Goal: Transaction & Acquisition: Subscribe to service/newsletter

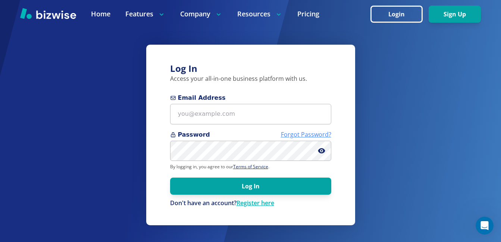
click at [287, 134] on link "Forgot Password?" at bounding box center [306, 135] width 50 height 8
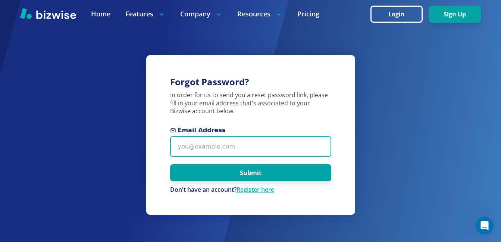
click at [182, 148] on input "Email Address" at bounding box center [250, 146] width 161 height 21
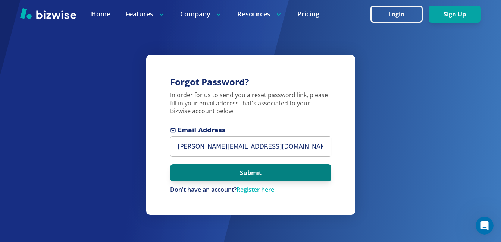
click at [240, 173] on button "Submit" at bounding box center [250, 172] width 161 height 17
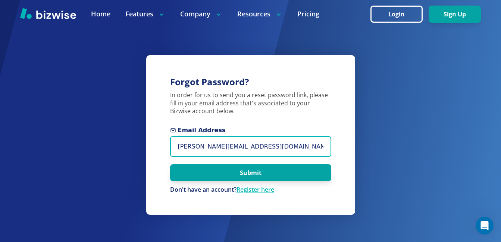
drag, startPoint x: 260, startPoint y: 147, endPoint x: 169, endPoint y: 146, distance: 91.7
click at [169, 146] on div "Forgot Password? In order for us to send you a reset password link, please fill…" at bounding box center [250, 135] width 209 height 160
click at [170, 164] on button "Submit" at bounding box center [250, 172] width 161 height 17
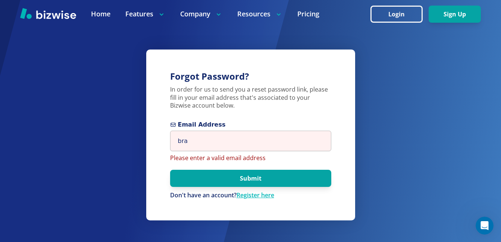
click at [116, 171] on div "Forgot Password? In order for us to send you a reset password link, please fill…" at bounding box center [250, 121] width 501 height 242
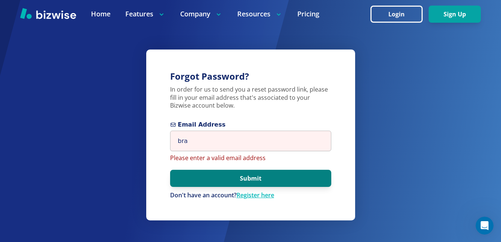
click at [264, 177] on button "Submit" at bounding box center [250, 178] width 161 height 17
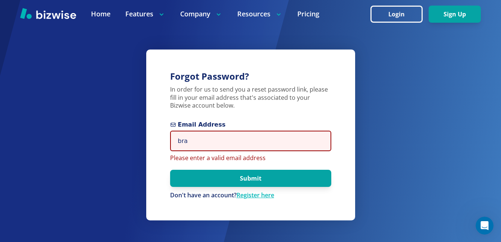
click at [212, 136] on input "bra" at bounding box center [250, 141] width 161 height 21
type input "[EMAIL_ADDRESS][DOMAIN_NAME]"
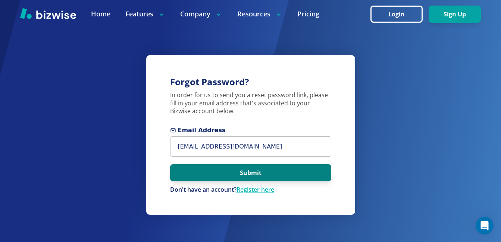
click at [220, 173] on button "Submit" at bounding box center [250, 172] width 161 height 17
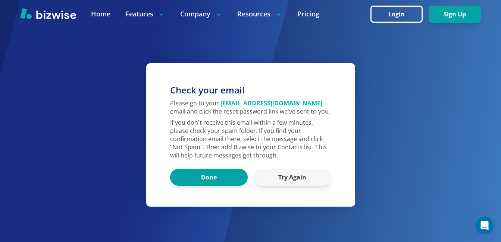
click at [223, 189] on div "Check your email Please go to your [EMAIL_ADDRESS][DOMAIN_NAME] email and click…" at bounding box center [250, 134] width 209 height 143
click at [216, 180] on button "Done" at bounding box center [209, 177] width 78 height 17
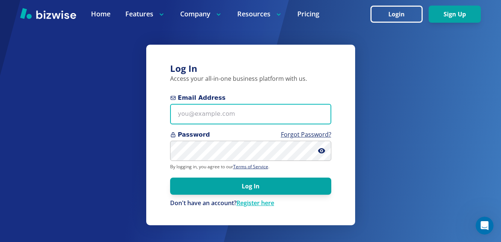
click at [211, 113] on input "Email Address" at bounding box center [250, 114] width 161 height 21
type input "[EMAIL_ADDRESS][DOMAIN_NAME]"
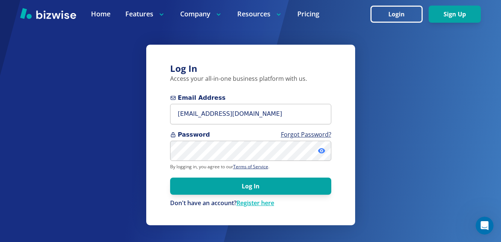
click at [321, 152] on icon at bounding box center [321, 150] width 7 height 7
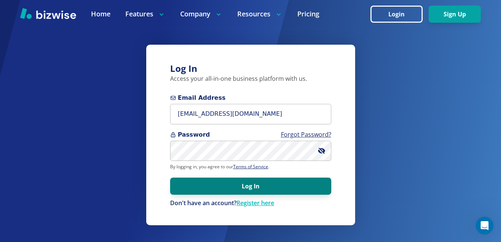
click at [228, 183] on button "Log In" at bounding box center [250, 186] width 161 height 17
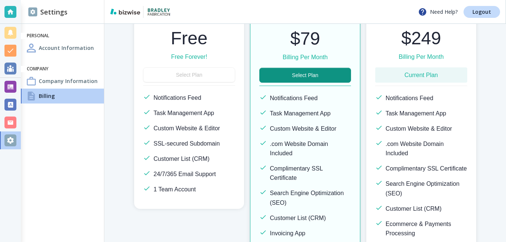
scroll to position [112, 0]
click at [189, 55] on h6 "Free Forever!" at bounding box center [189, 56] width 92 height 9
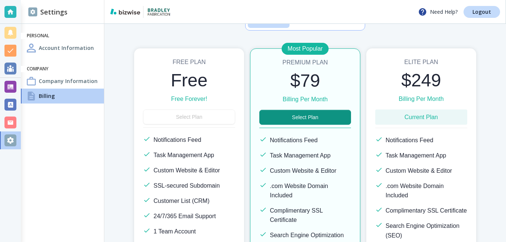
scroll to position [45, 0]
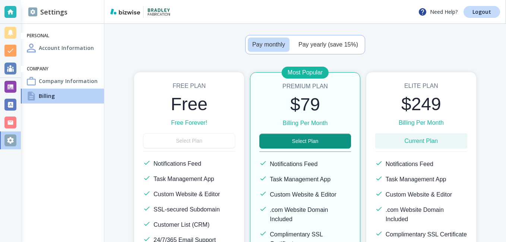
click at [191, 116] on div "Free Plan Free Free Forever! Select Plan Notifications Feed Task Management App…" at bounding box center [189, 173] width 110 height 203
click at [178, 142] on div "Free Plan Free Free Forever! Select Plan Notifications Feed Task Management App…" at bounding box center [189, 173] width 110 height 203
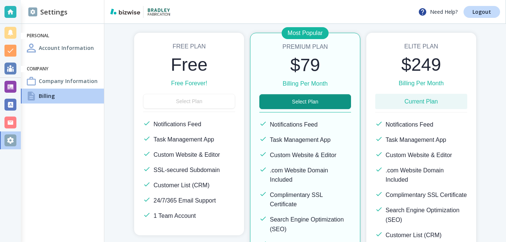
scroll to position [83, 0]
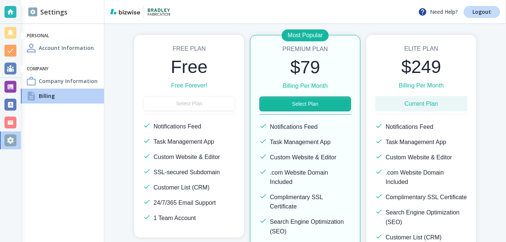
click at [293, 104] on button "Select Plan" at bounding box center [305, 104] width 91 height 15
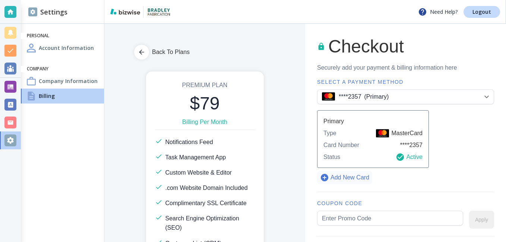
click at [331, 175] on p "Add New Card" at bounding box center [350, 177] width 39 height 9
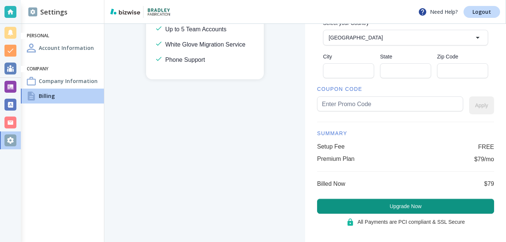
scroll to position [261, 0]
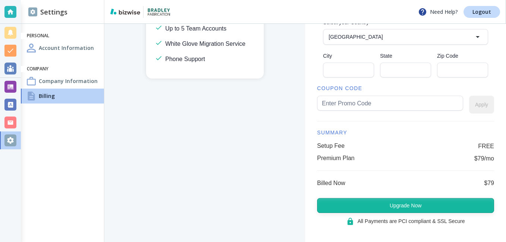
click at [366, 205] on button "Upgrade Now" at bounding box center [405, 205] width 177 height 15
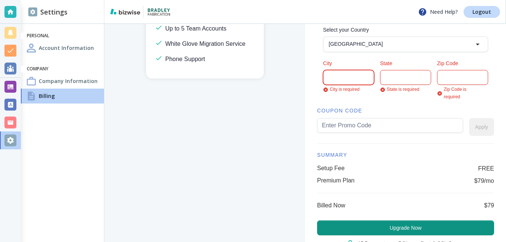
click at [341, 80] on input "City" at bounding box center [348, 77] width 41 height 14
type input "Roseburg"
type input "555 Ne Housley Ave"
type input "OR"
type input "97495-0"
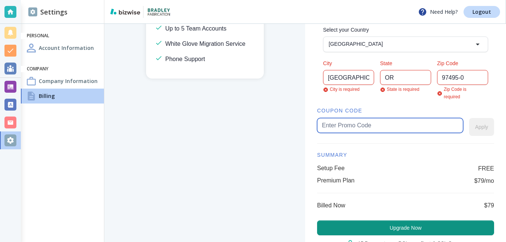
type input "97470-6242"
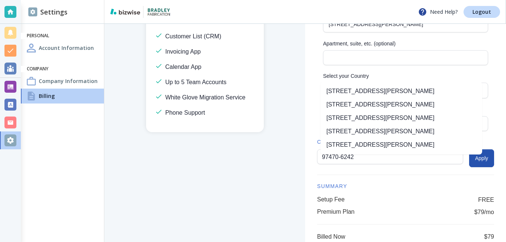
scroll to position [149, 0]
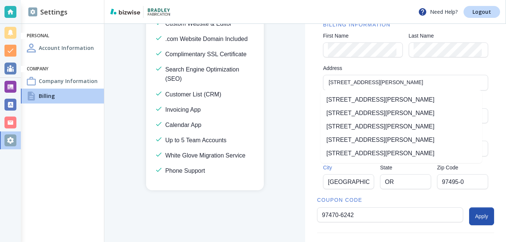
click at [287, 101] on div "Back To Plans Premium Plan $79 Billing Per Month Notifications Feed Task Manage…" at bounding box center [305, 133] width 402 height 219
drag, startPoint x: 353, startPoint y: 184, endPoint x: 314, endPoint y: 184, distance: 38.8
click at [314, 184] on div "Checkout Securely add your payment & billing information here CARD DETAILS Card…" at bounding box center [405, 118] width 201 height 487
type input "winchester"
click at [271, 200] on div "Back To Plans Premium Plan $79 Billing Per Month Notifications Feed Task Manage…" at bounding box center [305, 133] width 402 height 219
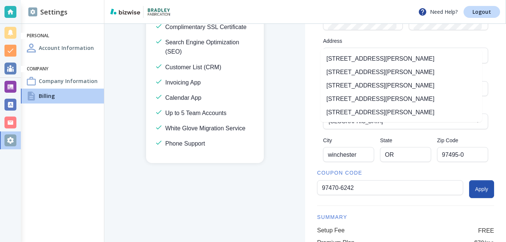
scroll to position [261, 0]
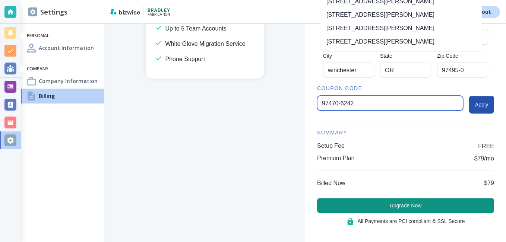
drag, startPoint x: 359, startPoint y: 104, endPoint x: 266, endPoint y: 105, distance: 92.9
click at [266, 105] on div "Back To Plans Premium Plan $79 Billing Per Month Notifications Feed Task Manage…" at bounding box center [305, 133] width 402 height 219
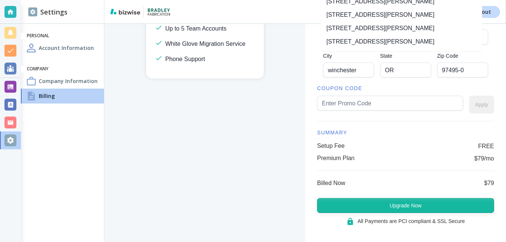
click at [404, 208] on button "Upgrade Now" at bounding box center [405, 205] width 177 height 15
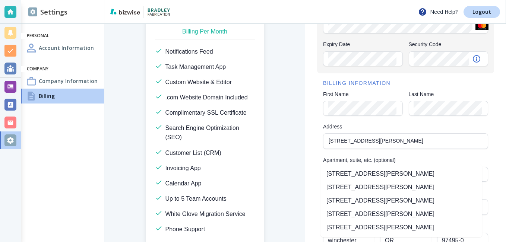
scroll to position [75, 0]
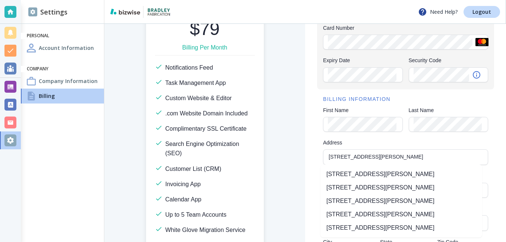
click at [285, 145] on div "Back To Plans Premium Plan $79 Billing Per Month Notifications Feed Task Manage…" at bounding box center [204, 58] width 201 height 219
click at [399, 176] on li "555 Northeast Housley Avenue, Roseburg, OR, USA" at bounding box center [402, 174] width 162 height 13
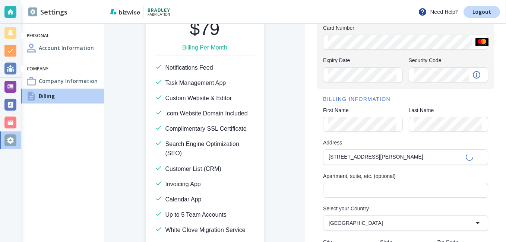
type input "555 Northeast Housley Avenue"
type input "Roseburg"
type input "97470"
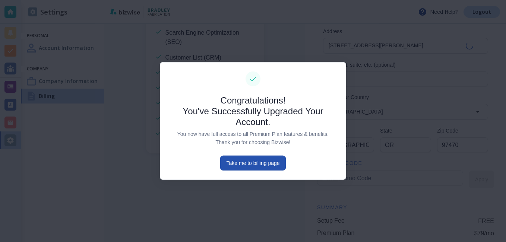
scroll to position [186, 0]
click at [265, 162] on button "Take me to billing page" at bounding box center [252, 163] width 65 height 15
